Goal: Book appointment/travel/reservation

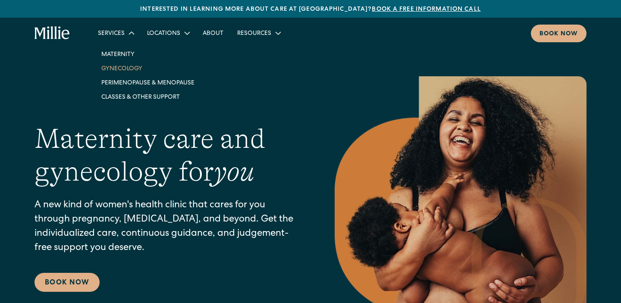
click at [125, 66] on link "Gynecology" at bounding box center [147, 68] width 107 height 14
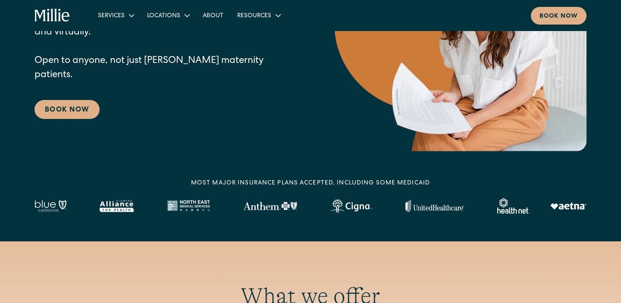
scroll to position [156, 0]
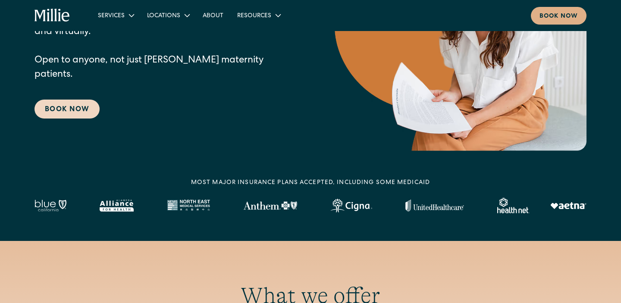
click at [75, 105] on link "Book Now" at bounding box center [66, 109] width 65 height 19
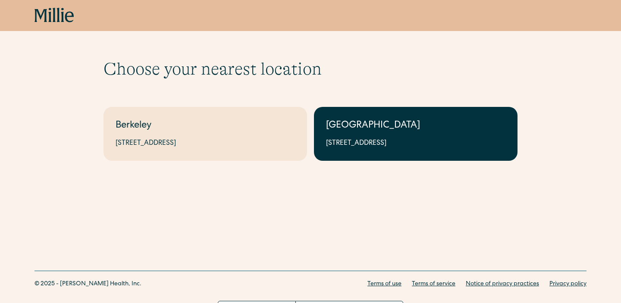
click at [381, 119] on link "South Bay 1471 Saratoga Ave, Suite 101, San Jose, CA 95129" at bounding box center [415, 134] width 203 height 54
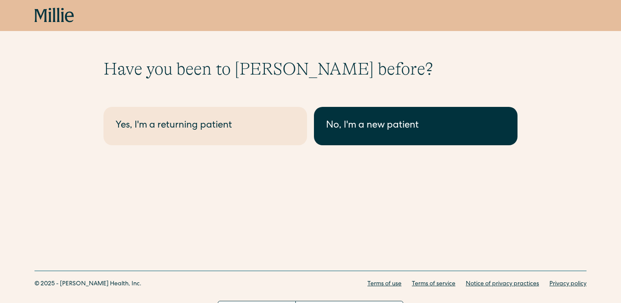
click at [361, 128] on div "No, I'm a new patient" at bounding box center [415, 126] width 179 height 14
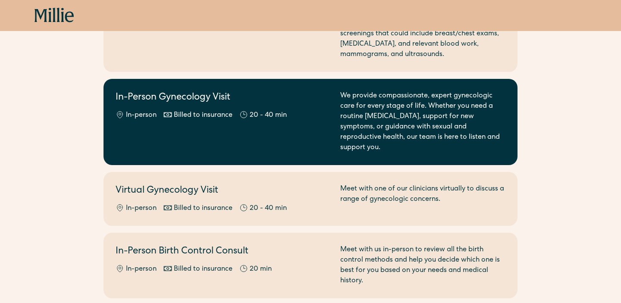
scroll to position [125, 0]
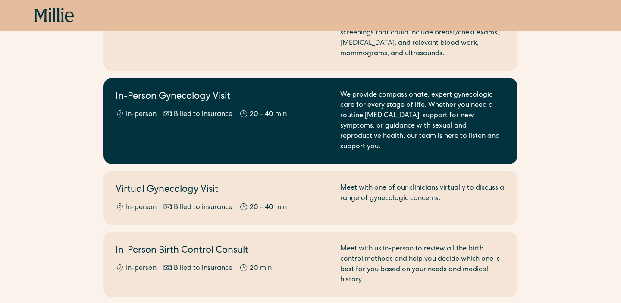
click at [429, 128] on div "We provide compassionate, expert gynecologic care for every stage of life. Whet…" at bounding box center [422, 121] width 165 height 62
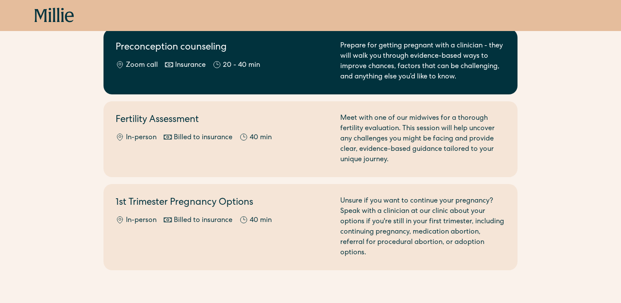
scroll to position [588, 0]
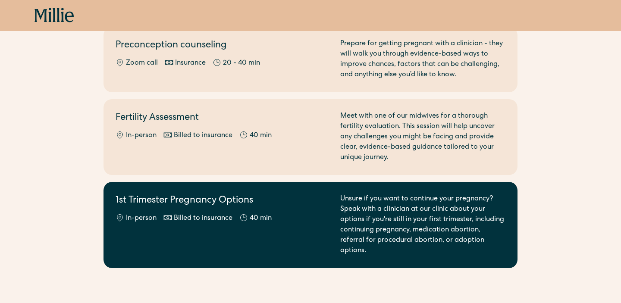
click at [197, 194] on h2 "1st Trimester Pregnancy Options" at bounding box center [223, 201] width 214 height 14
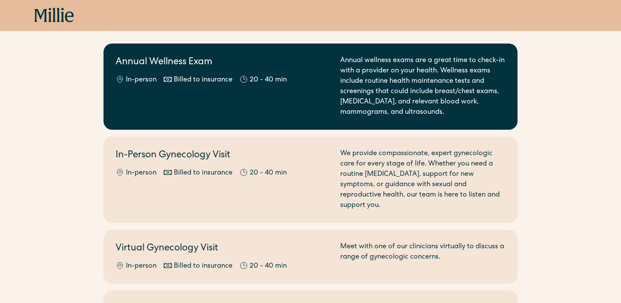
scroll to position [69, 0]
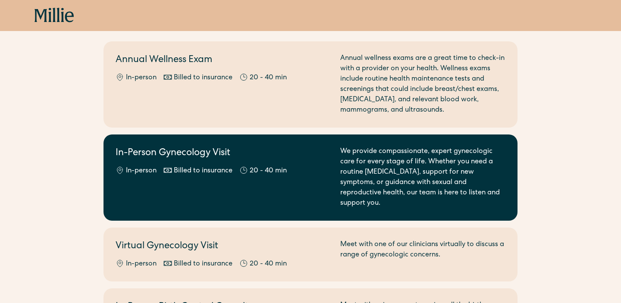
click at [235, 176] on div "In-Person Gynecology Visit In-person Billed to insurance 20 - 40 min" at bounding box center [223, 178] width 214 height 62
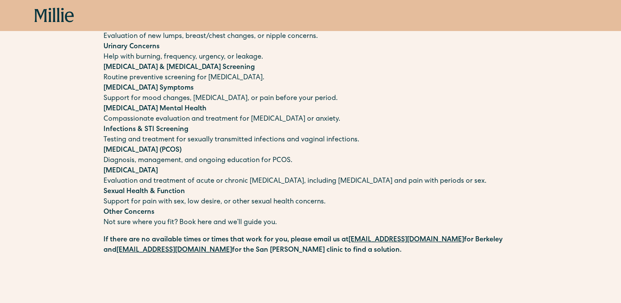
scroll to position [179, 0]
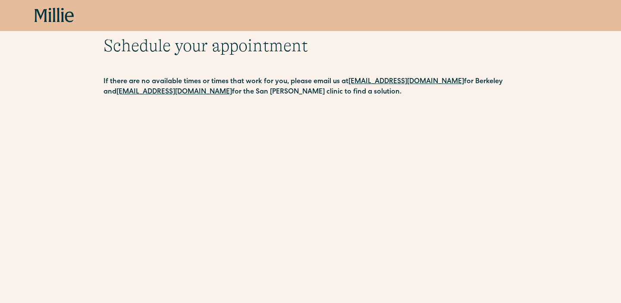
scroll to position [23, 0]
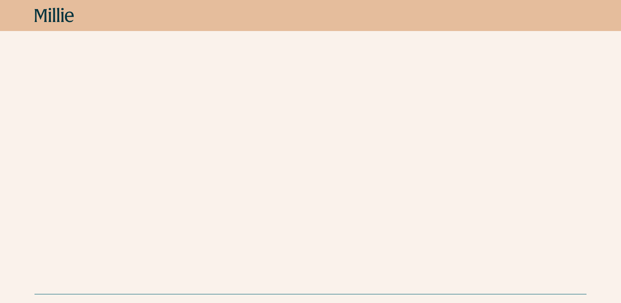
scroll to position [578, 0]
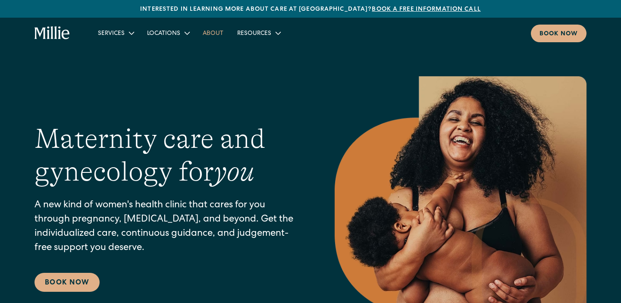
click at [215, 30] on link "About" at bounding box center [213, 33] width 34 height 14
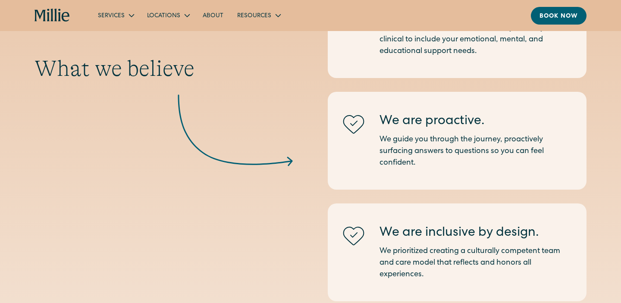
scroll to position [821, 0]
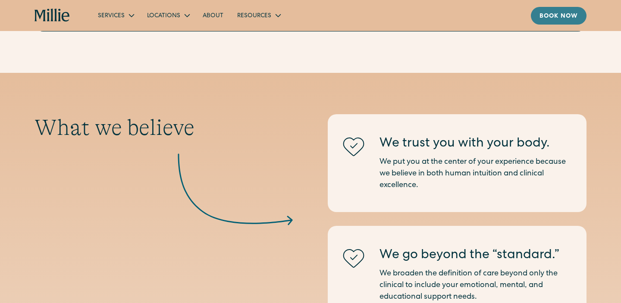
click at [569, 17] on div "Book now" at bounding box center [558, 16] width 38 height 9
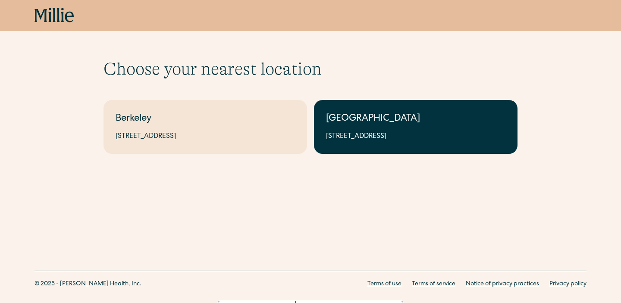
click at [374, 120] on div "[GEOGRAPHIC_DATA]" at bounding box center [415, 119] width 179 height 14
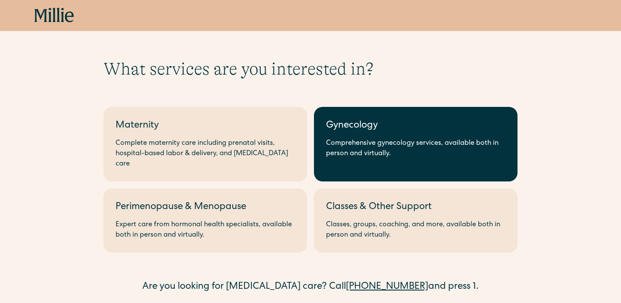
click at [372, 141] on div "Comprehensive gynecology services, available both in person and virtually." at bounding box center [415, 148] width 179 height 21
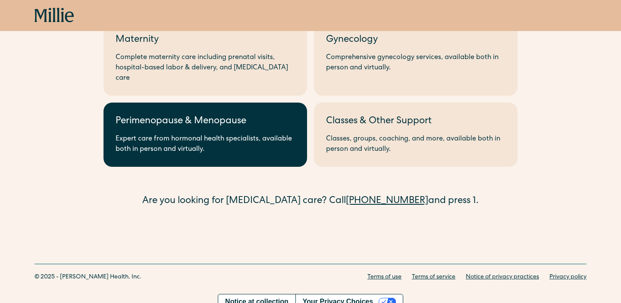
scroll to position [85, 0]
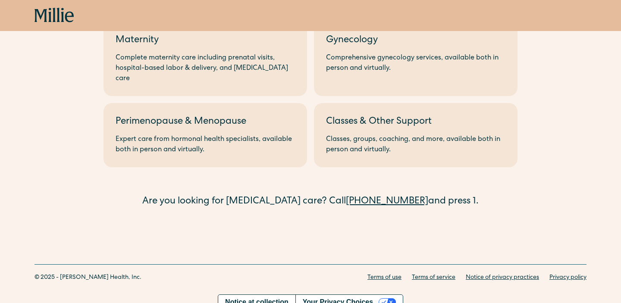
click at [513, 175] on div "South Bay Maternity Complete maternity care including prenatal visits, hospital…" at bounding box center [310, 112] width 414 height 194
click at [572, 150] on div "What services are you interested in? Berkeley Maternity Complete maternity care…" at bounding box center [310, 91] width 621 height 236
drag, startPoint x: 479, startPoint y: 191, endPoint x: 529, endPoint y: 92, distance: 110.9
click at [529, 92] on div "What services are you interested in? Berkeley Maternity Complete maternity care…" at bounding box center [310, 91] width 621 height 236
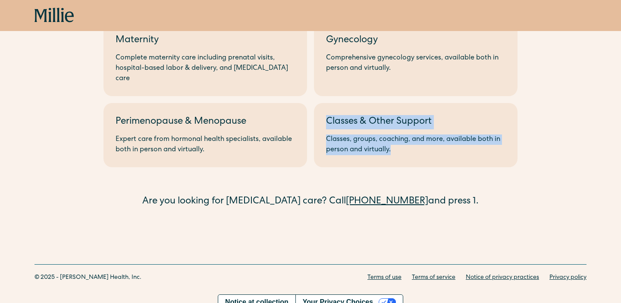
drag, startPoint x: 529, startPoint y: 92, endPoint x: 532, endPoint y: 153, distance: 61.3
click at [532, 153] on div "What services are you interested in? Berkeley Maternity Complete maternity care…" at bounding box center [310, 91] width 621 height 236
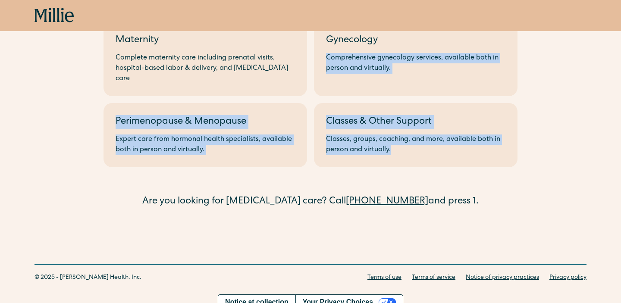
drag, startPoint x: 541, startPoint y: 154, endPoint x: 543, endPoint y: 50, distance: 103.5
click at [543, 50] on div "What services are you interested in? Berkeley Maternity Complete maternity care…" at bounding box center [310, 91] width 621 height 236
click at [554, 75] on div "What services are you interested in? Berkeley Maternity Complete maternity care…" at bounding box center [310, 91] width 621 height 236
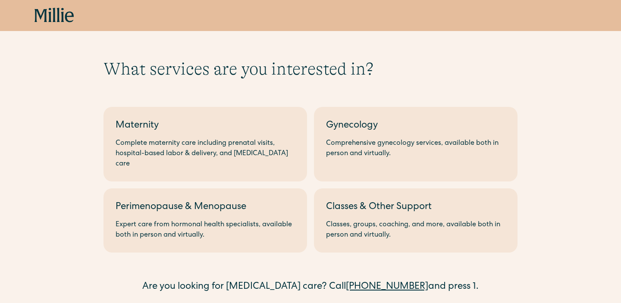
scroll to position [0, 0]
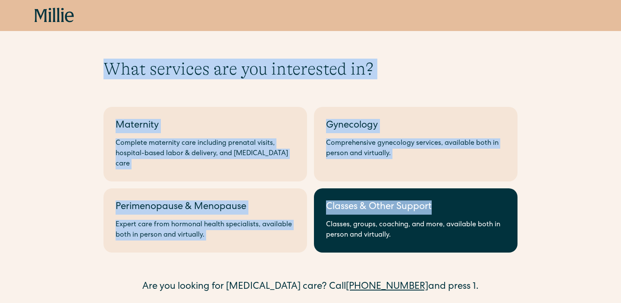
drag, startPoint x: 104, startPoint y: 67, endPoint x: 478, endPoint y: 195, distance: 395.9
click at [478, 195] on div "What services are you interested in? Berkeley Maternity Complete maternity care…" at bounding box center [310, 177] width 414 height 236
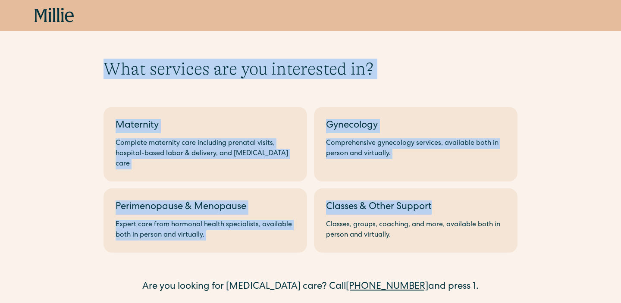
drag, startPoint x: 525, startPoint y: 281, endPoint x: 105, endPoint y: 67, distance: 471.9
click at [105, 67] on div "What services are you interested in? Berkeley Maternity Complete maternity care…" at bounding box center [310, 177] width 621 height 236
click at [105, 67] on h1 "What services are you interested in?" at bounding box center [310, 69] width 414 height 21
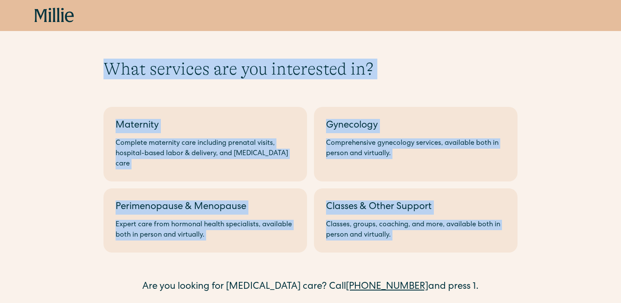
drag, startPoint x: 105, startPoint y: 67, endPoint x: 541, endPoint y: 243, distance: 470.4
click at [541, 243] on div "What services are you interested in? Berkeley Maternity Complete maternity care…" at bounding box center [310, 177] width 621 height 236
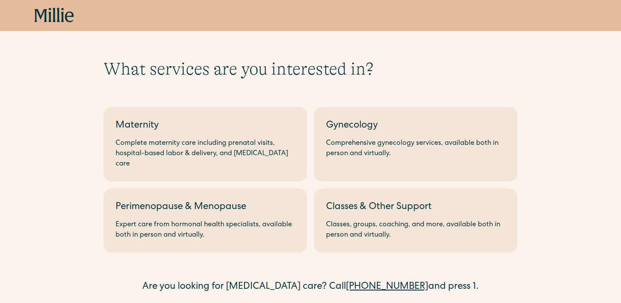
click at [541, 243] on div "What services are you interested in? Berkeley Maternity Complete maternity care…" at bounding box center [310, 177] width 621 height 236
